Goal: Task Accomplishment & Management: Manage account settings

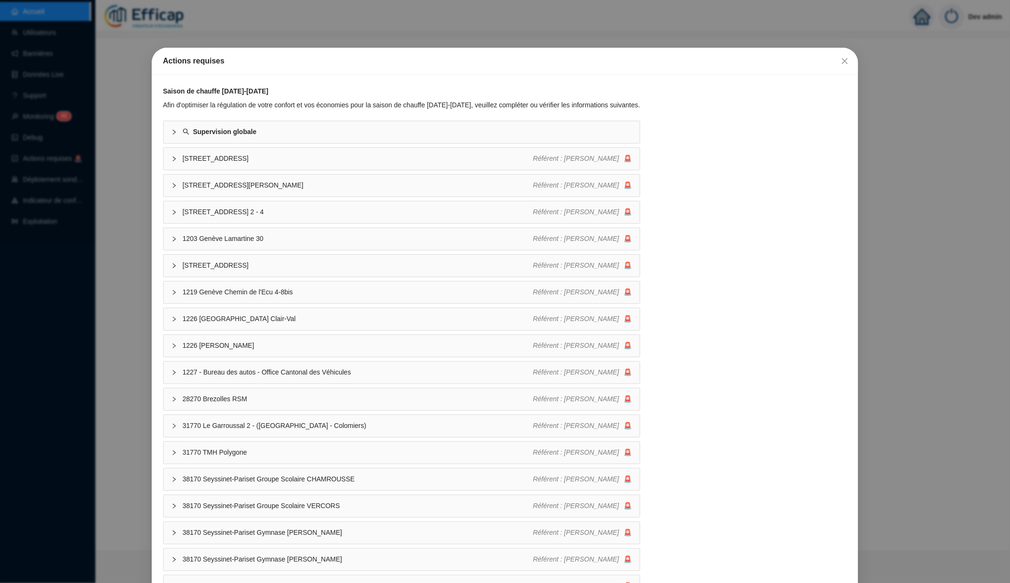
click at [333, 39] on div "Actions requises Saison de chauffe [DATE]-[DATE] Afin d'optimiser la régulation…" at bounding box center [505, 291] width 1010 height 583
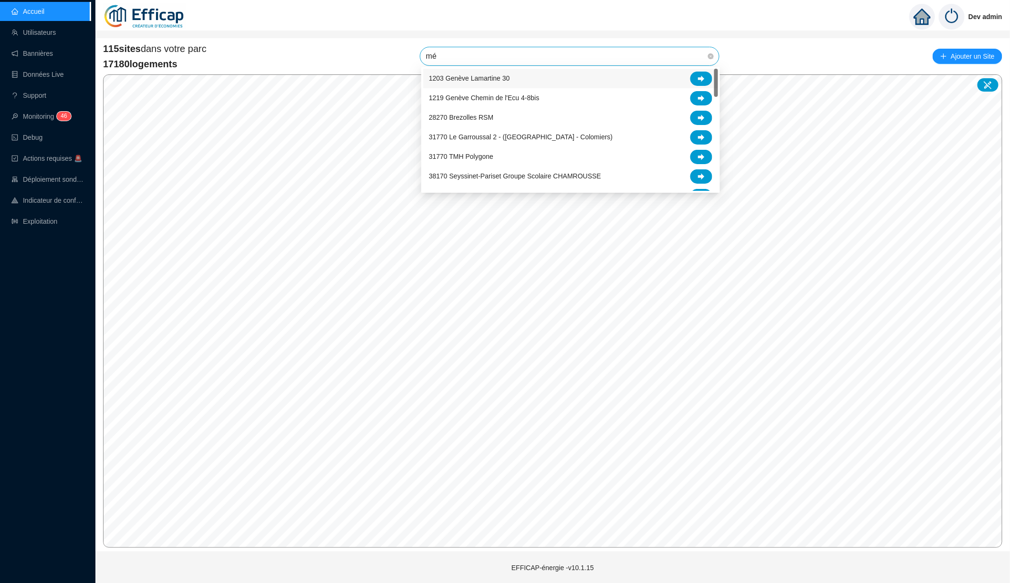
type input "mér"
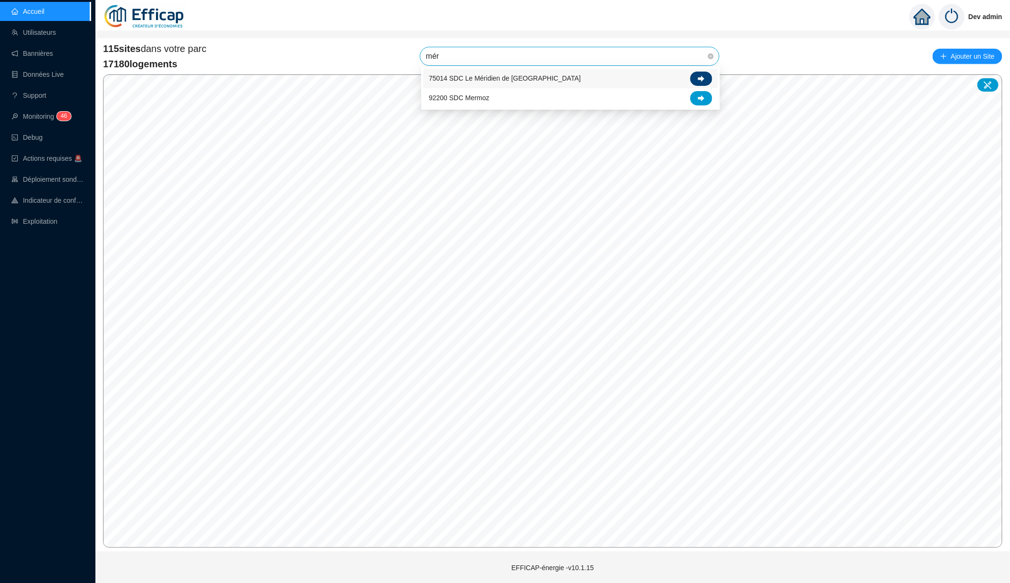
click at [698, 74] on div at bounding box center [701, 79] width 22 height 14
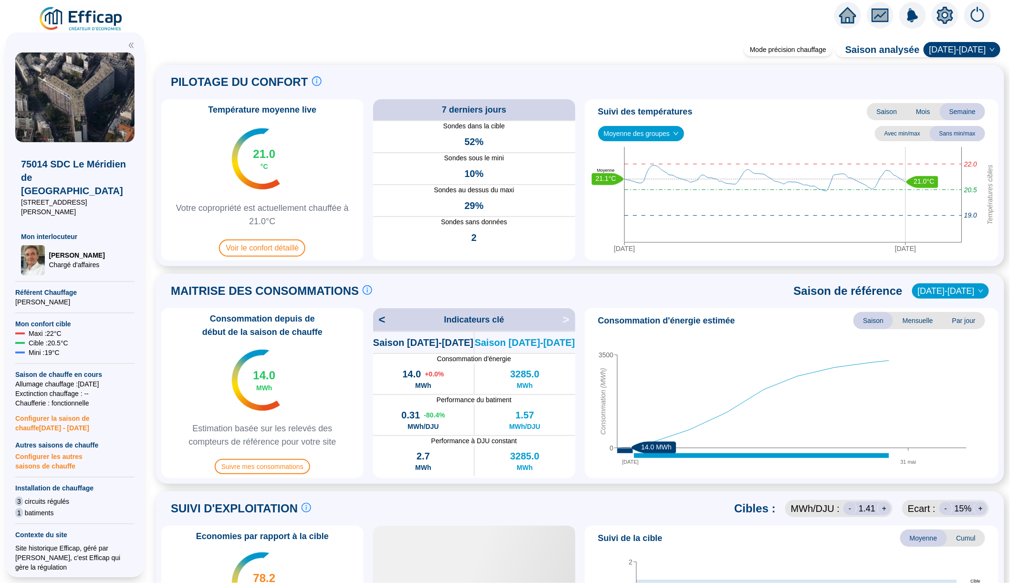
click at [946, 8] on icon "setting" at bounding box center [945, 15] width 16 height 17
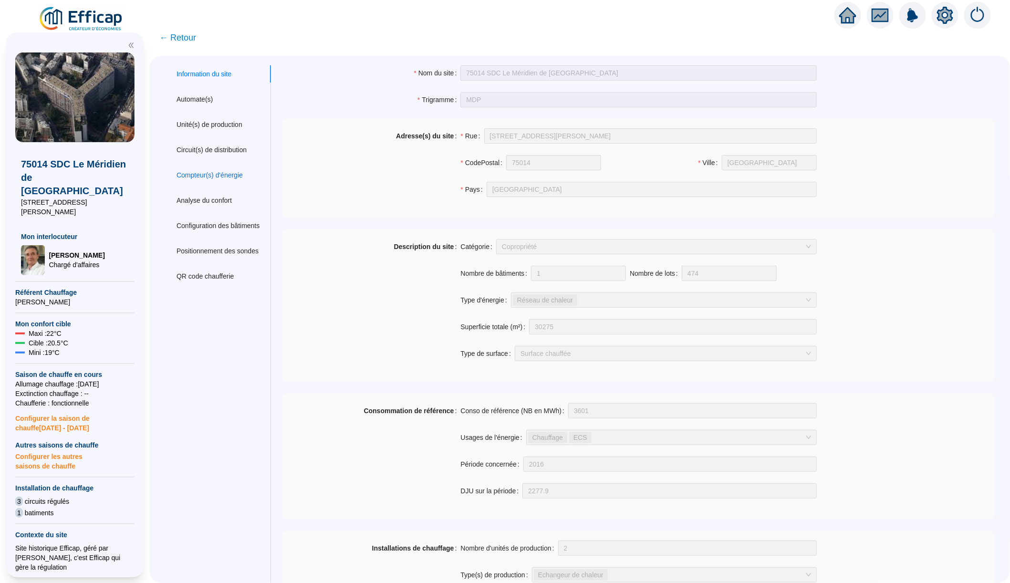
click at [225, 173] on div "Compteur(s) d'énergie" at bounding box center [209, 175] width 66 height 10
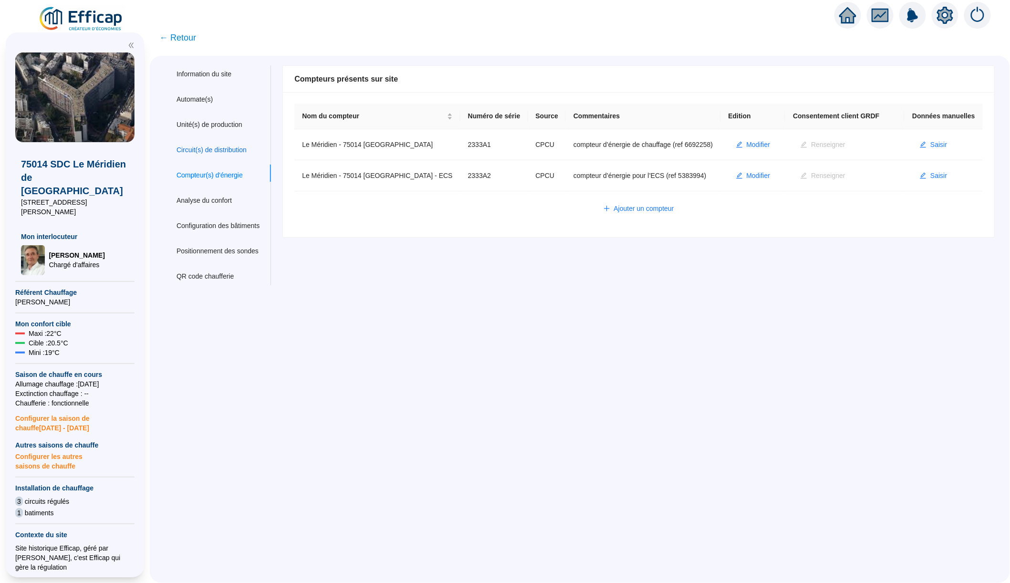
click at [226, 150] on div "Circuit(s) de distribution" at bounding box center [211, 150] width 70 height 10
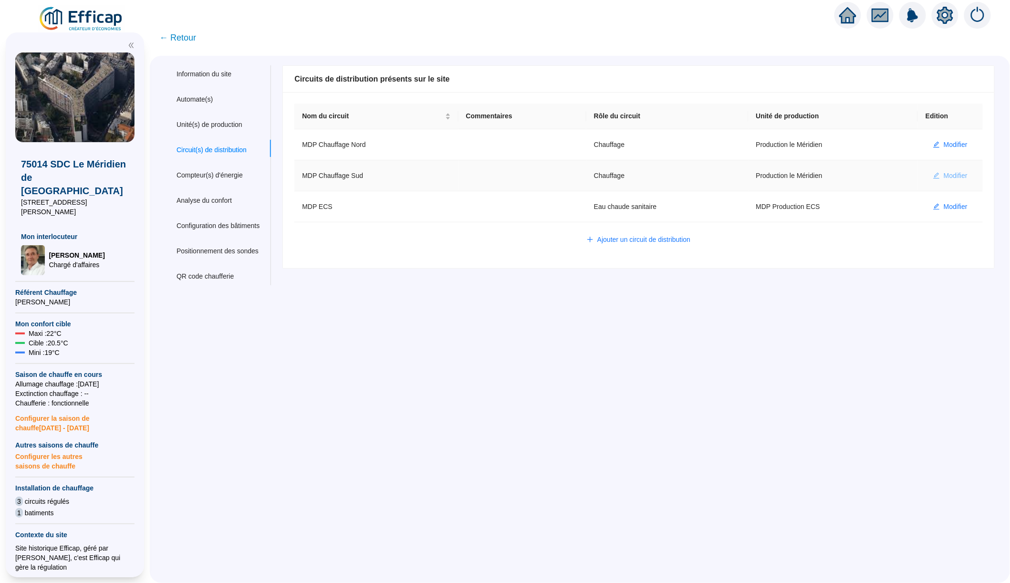
click at [956, 175] on span "Modifier" at bounding box center [955, 176] width 24 height 10
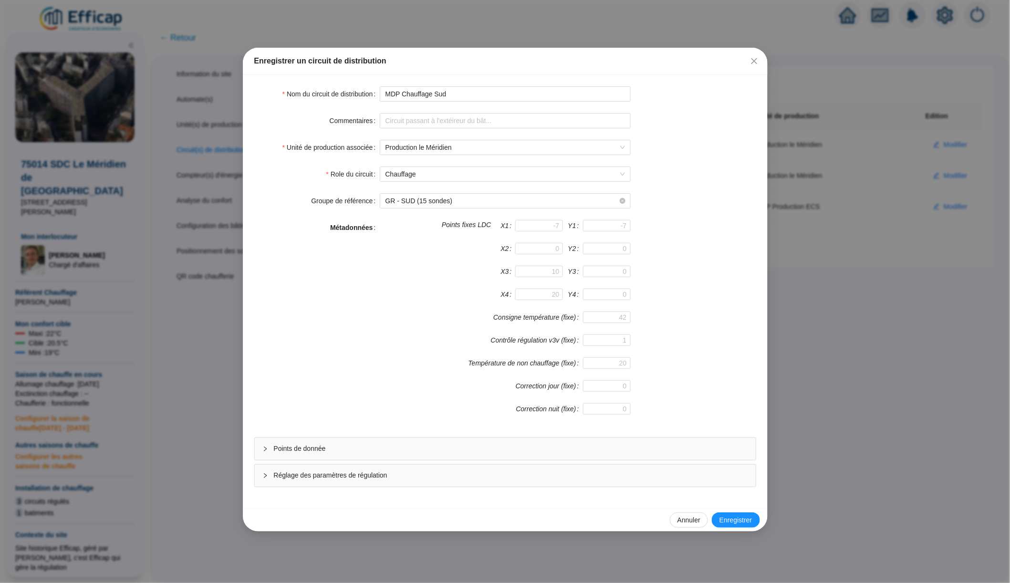
click at [405, 444] on div "Points de donnée" at bounding box center [505, 449] width 501 height 22
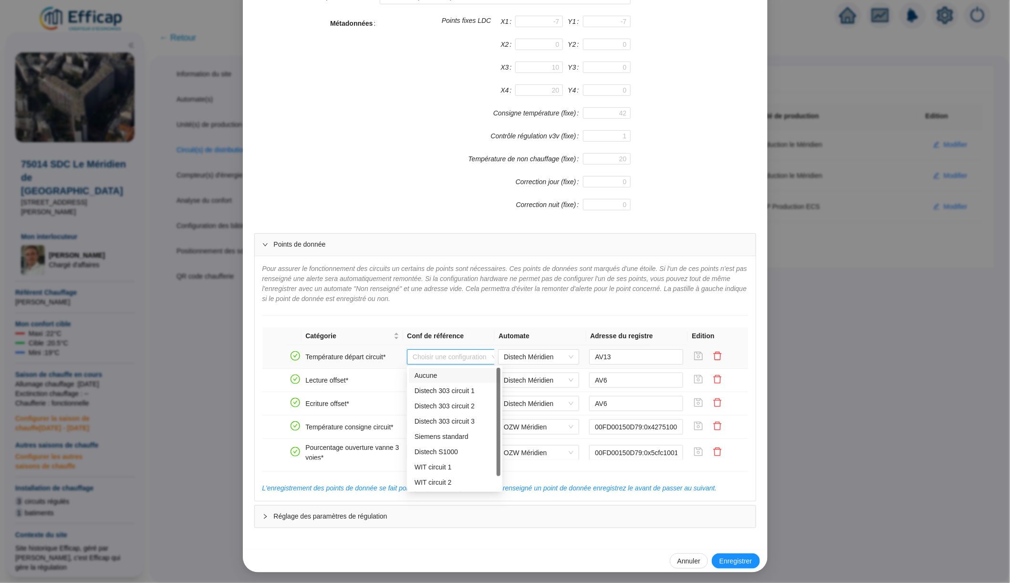
click at [462, 358] on input "search" at bounding box center [450, 357] width 75 height 14
click at [457, 408] on div "Distech 303 circuit 2" at bounding box center [454, 406] width 80 height 10
click at [465, 359] on span "Distech 303 circuit 2" at bounding box center [455, 357] width 84 height 14
click at [452, 469] on div "WIT circuit 1" at bounding box center [454, 467] width 80 height 10
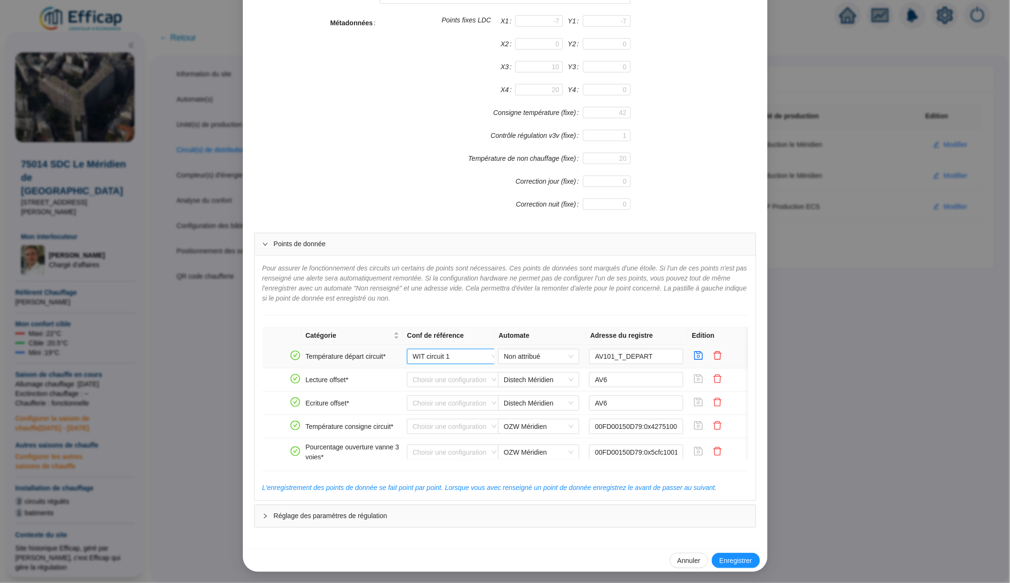
scroll to position [204, 0]
click at [455, 357] on span "WIT circuit 1" at bounding box center [455, 357] width 84 height 14
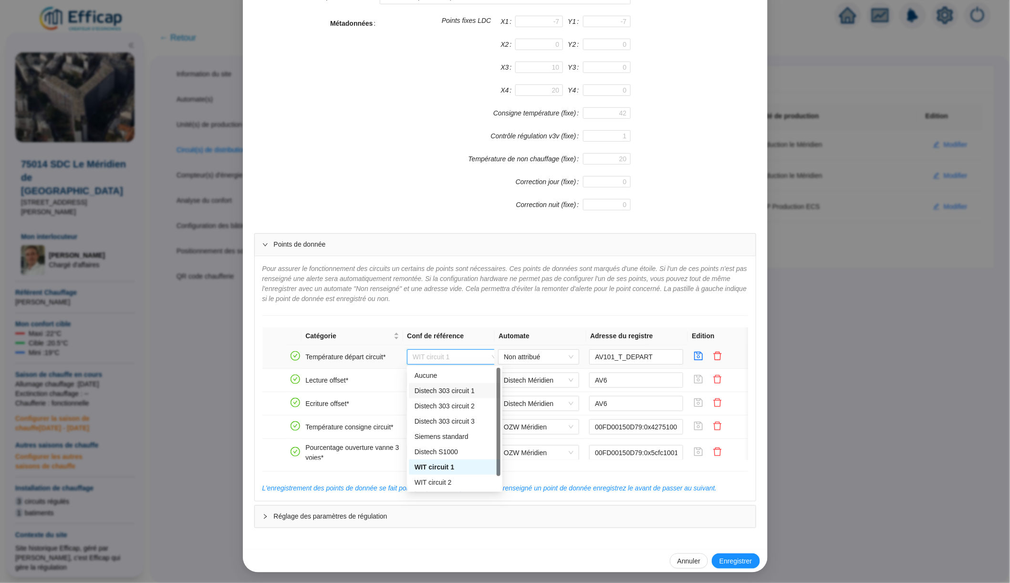
click at [452, 392] on div "Distech 303 circuit 1" at bounding box center [454, 391] width 80 height 10
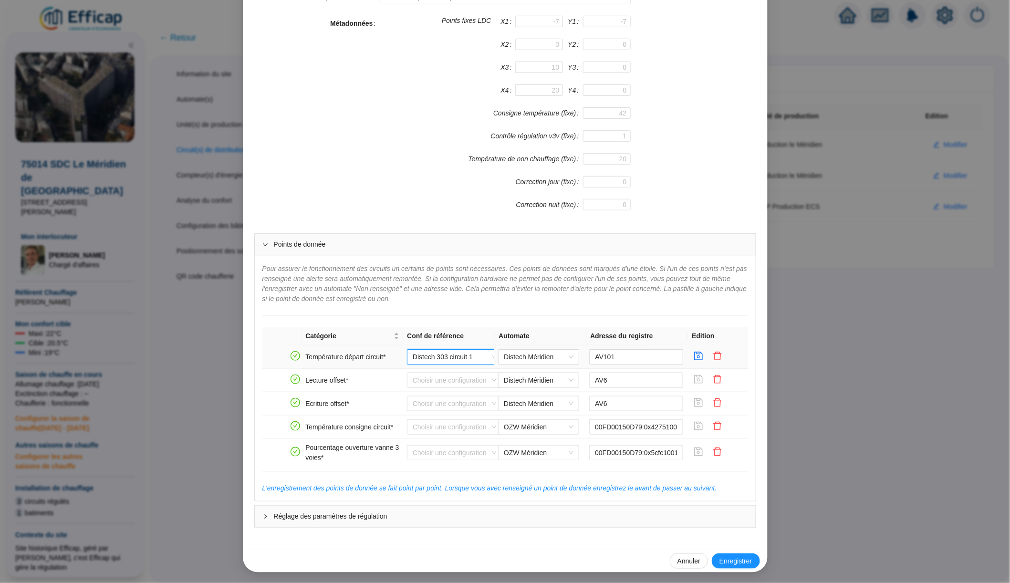
click at [464, 357] on span "Distech 303 circuit 1" at bounding box center [455, 357] width 84 height 14
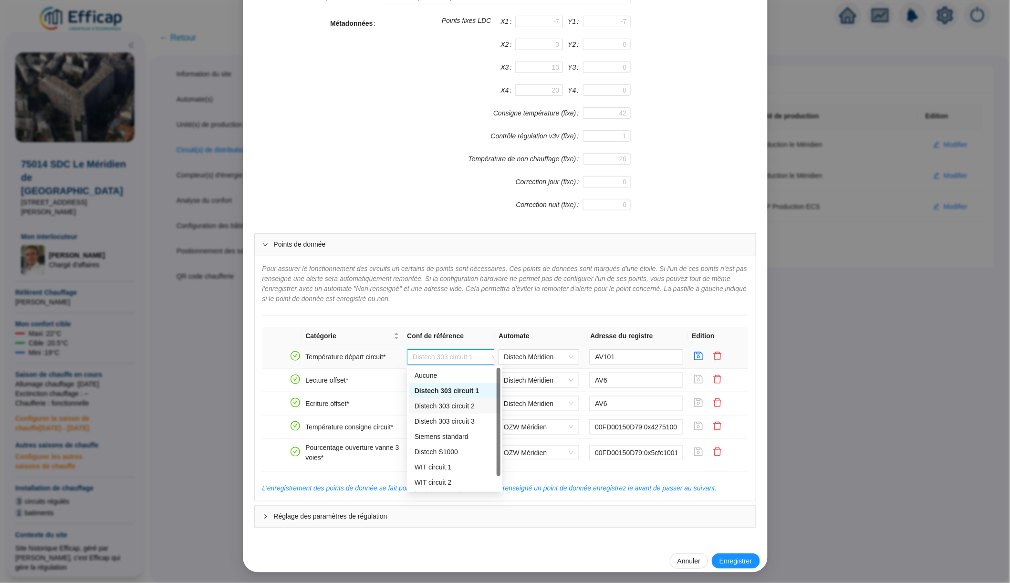
click at [460, 404] on div "Distech 303 circuit 2" at bounding box center [454, 406] width 80 height 10
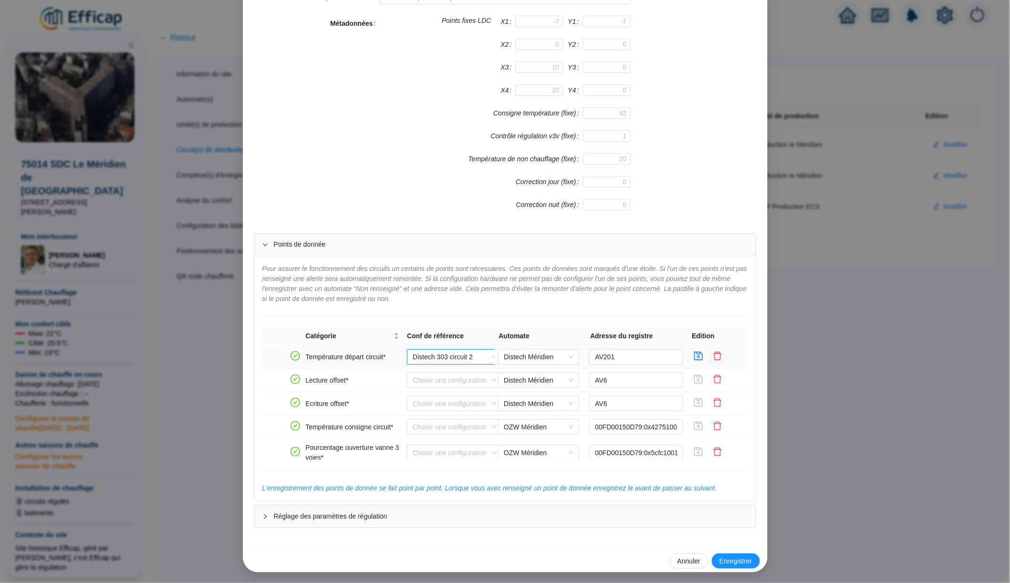
click at [471, 352] on span "Distech 303 circuit 2" at bounding box center [455, 357] width 84 height 14
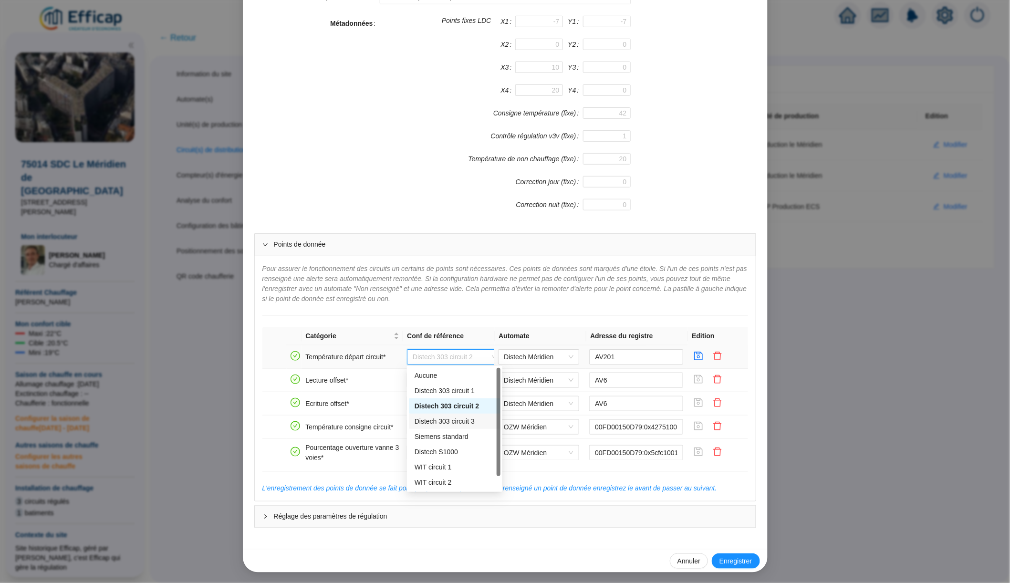
click at [455, 416] on div "Distech 303 circuit 3" at bounding box center [454, 421] width 80 height 10
type input "AV301"
